Goal: Task Accomplishment & Management: Manage account settings

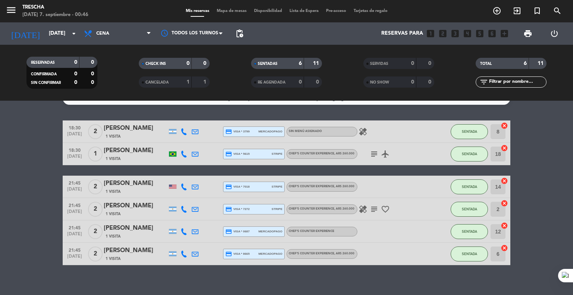
scroll to position [22, 0]
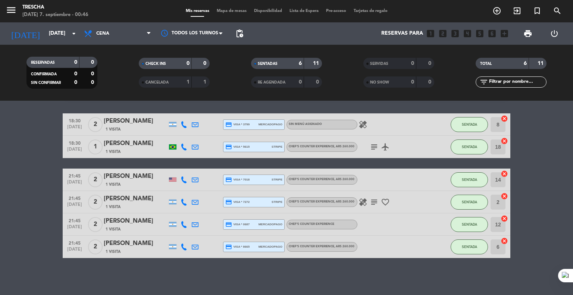
click at [122, 226] on div "1 Visita" at bounding box center [135, 229] width 63 height 6
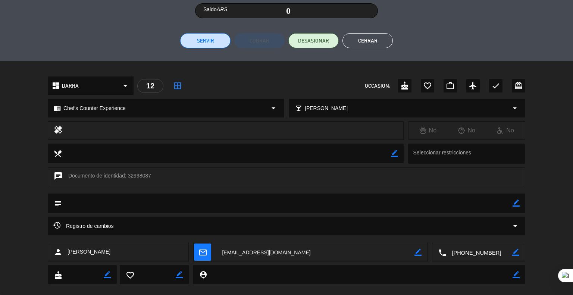
scroll to position [170, 0]
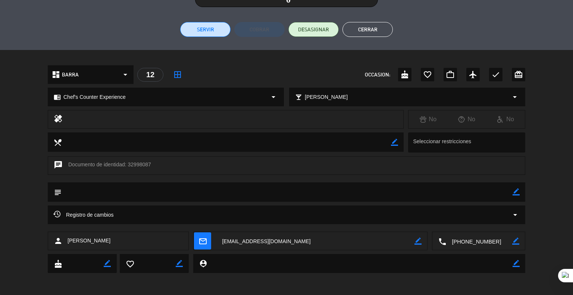
click at [517, 263] on icon "border_color" at bounding box center [516, 263] width 7 height 7
type textarea "L"
click at [400, 262] on textarea at bounding box center [360, 263] width 306 height 19
type textarea "M"
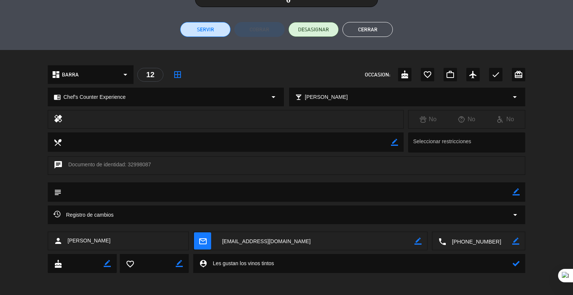
type textarea "Les gustan los vinos tintos"
click at [515, 263] on icon at bounding box center [516, 263] width 7 height 7
click at [353, 26] on button "Cerrar" at bounding box center [367, 29] width 50 height 15
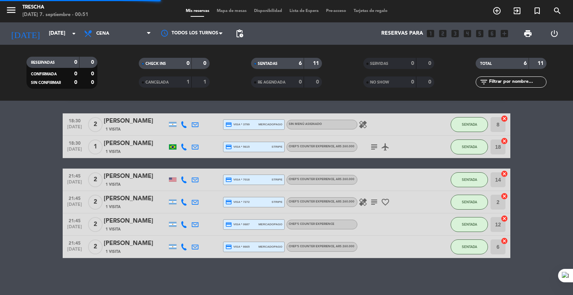
click at [46, 197] on bookings-row "18:30 [DATE] 2 [PERSON_NAME] 1 Visita credit_card visa * 3799 mercadopago Sin m…" at bounding box center [286, 185] width 573 height 145
click at [31, 137] on bookings-row "18:30 [DATE] 2 [PERSON_NAME] 1 Visita credit_card visa * 3799 mercadopago Sin m…" at bounding box center [286, 185] width 573 height 145
